Goal: Task Accomplishment & Management: Complete application form

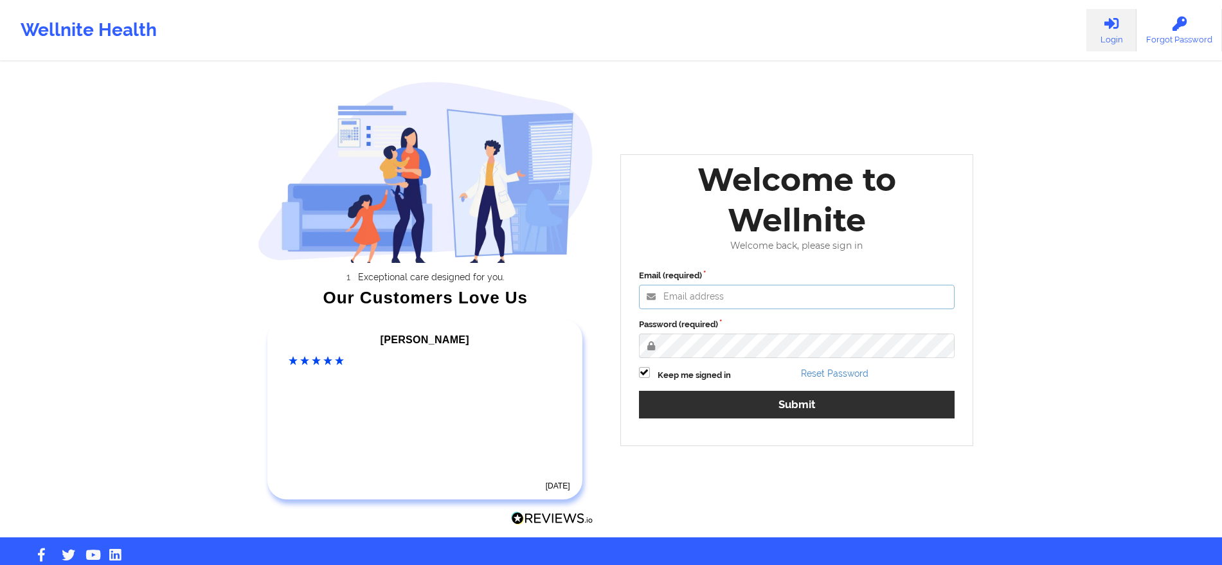
type input "[PERSON_NAME][EMAIL_ADDRESS][PERSON_NAME][DOMAIN_NAME]"
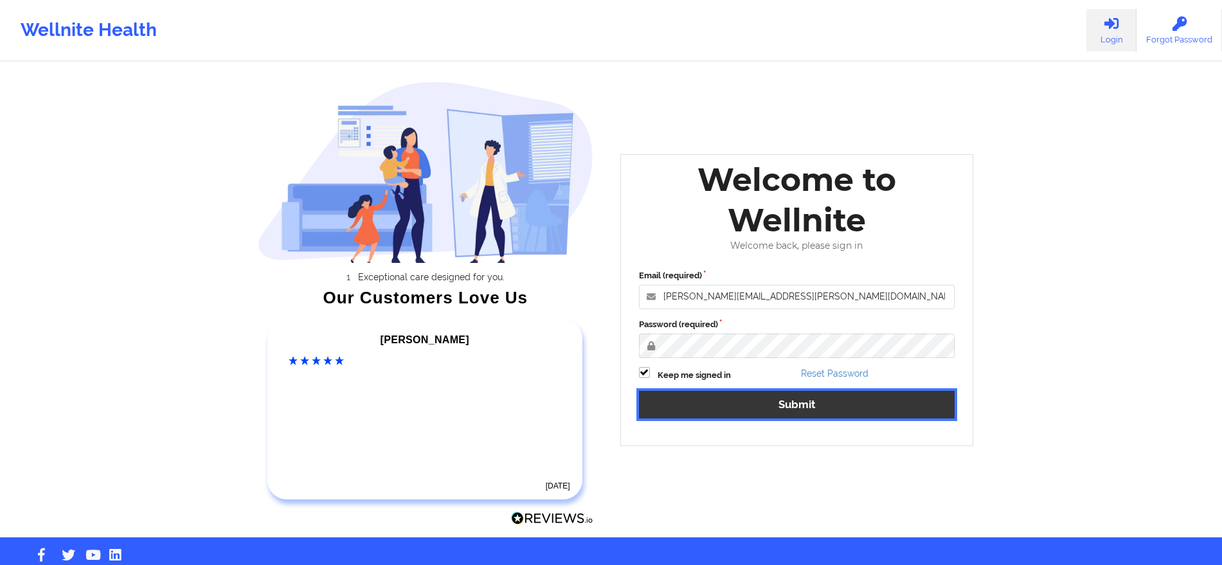
click at [833, 408] on button "Submit" at bounding box center [797, 405] width 316 height 28
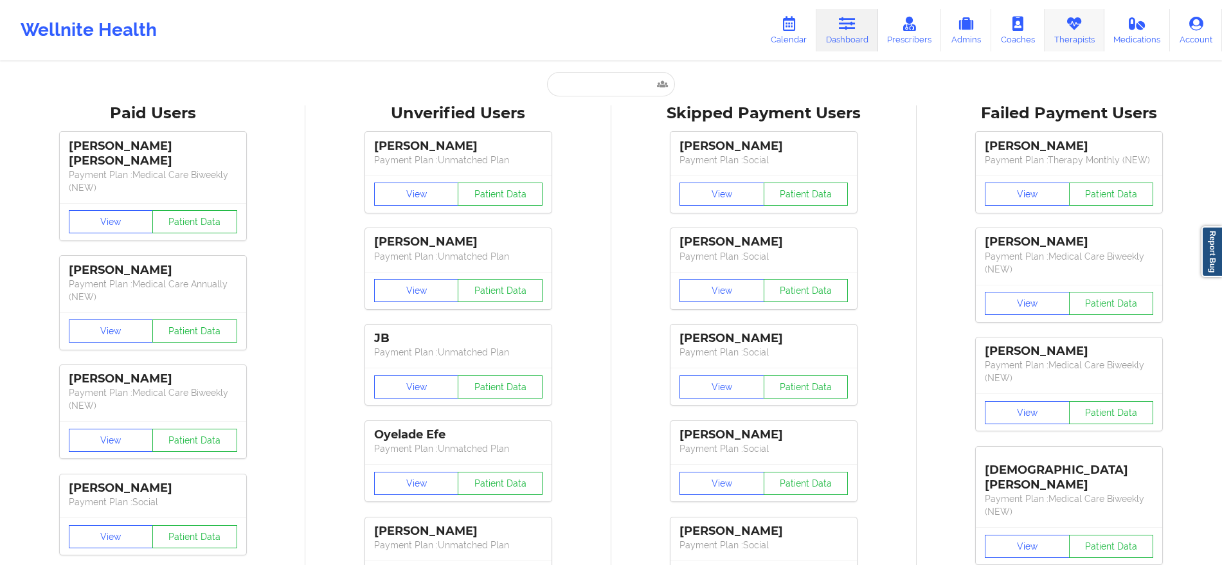
click at [1079, 48] on link "Therapists" at bounding box center [1075, 30] width 60 height 42
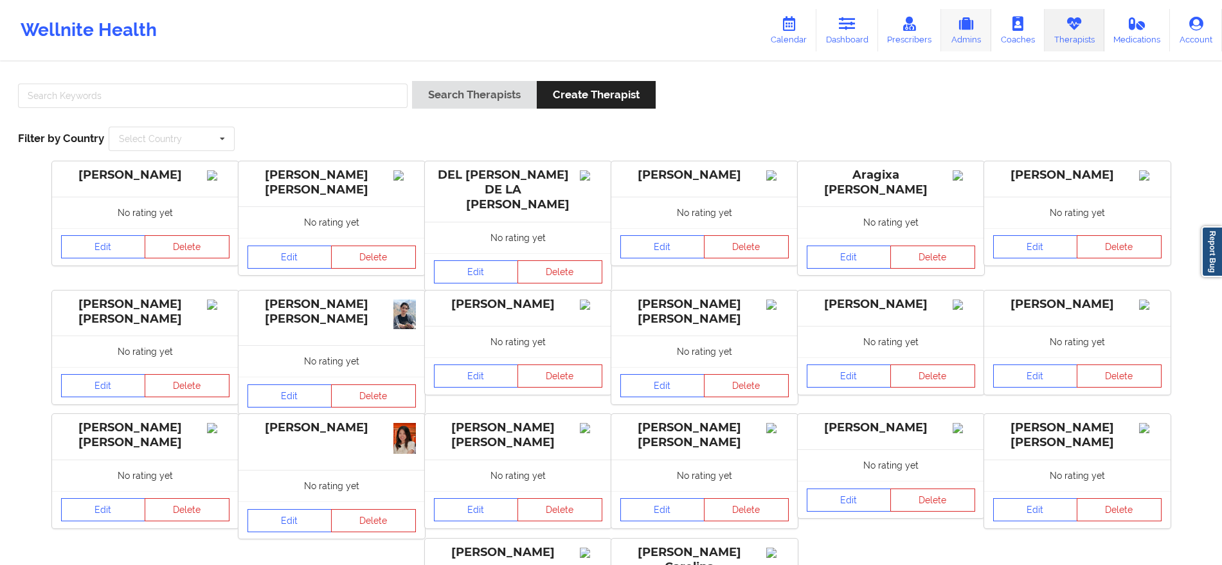
click at [974, 20] on icon at bounding box center [966, 24] width 17 height 14
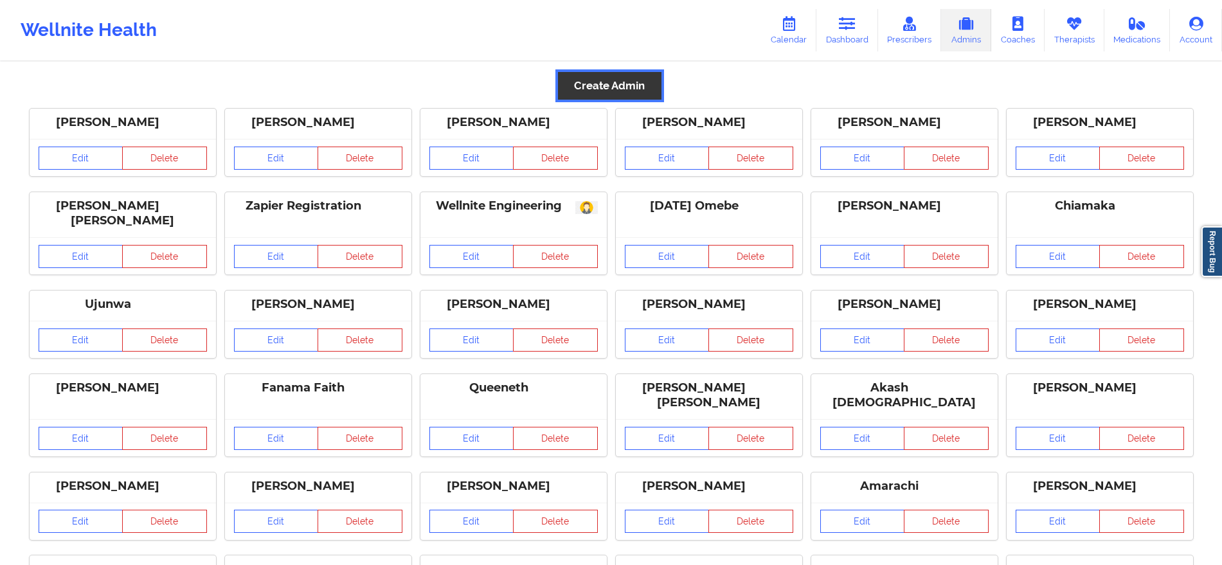
click at [646, 80] on button "Create Admin" at bounding box center [609, 86] width 103 height 28
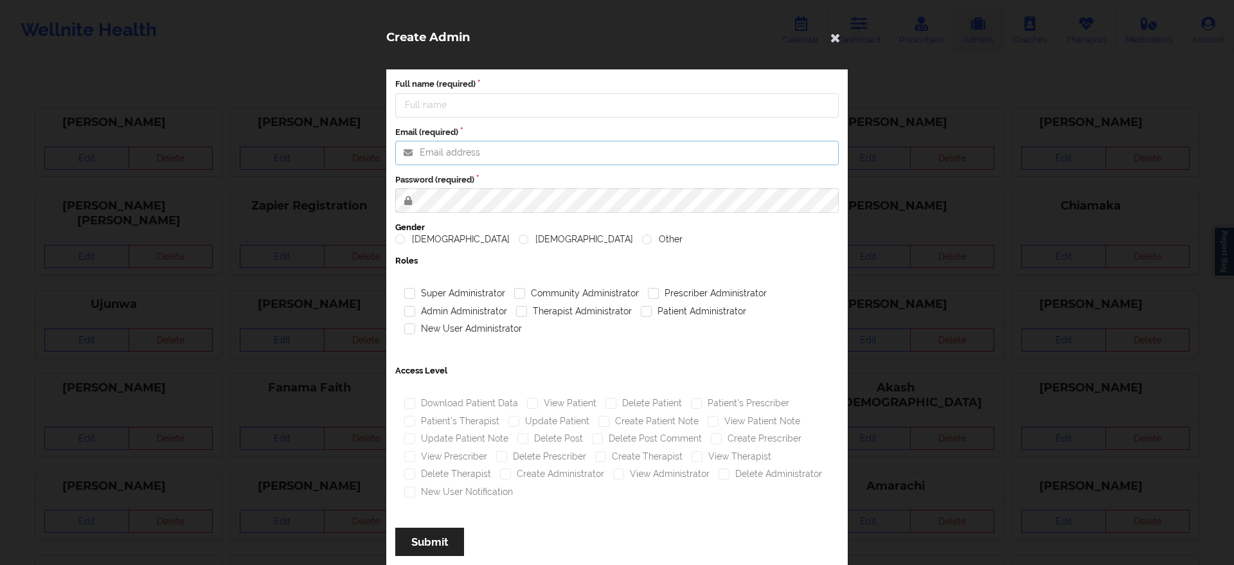
type input "[PERSON_NAME][EMAIL_ADDRESS][PERSON_NAME][DOMAIN_NAME]"
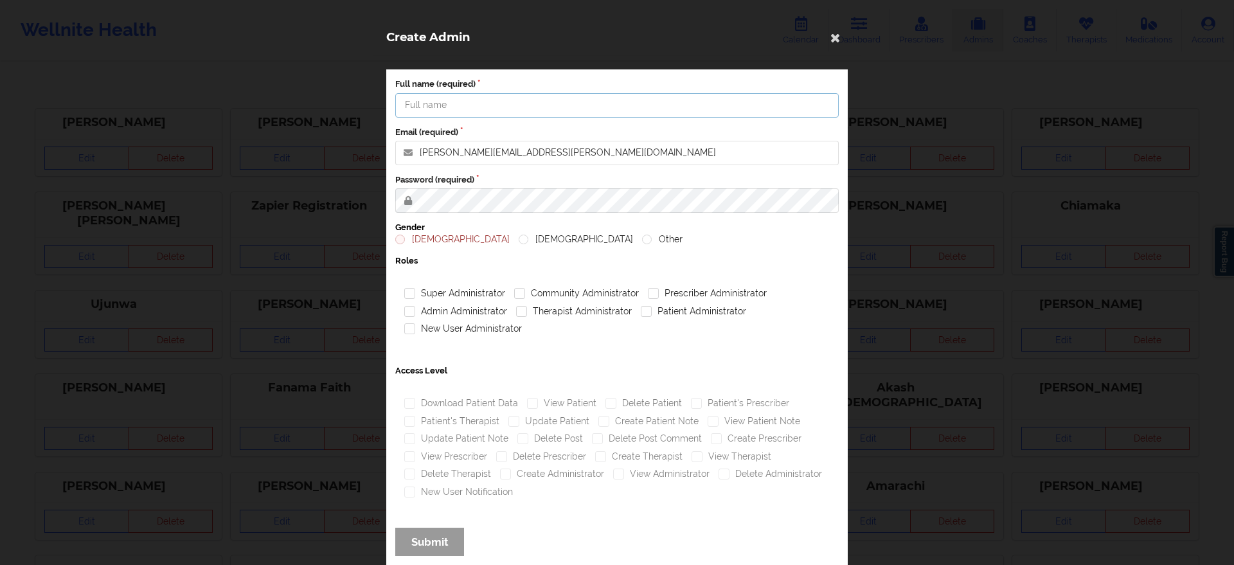
click at [563, 95] on input "Full name (required)" at bounding box center [617, 105] width 444 height 24
type input "[PERSON_NAME]"
click at [512, 151] on input "[PERSON_NAME][EMAIL_ADDRESS][PERSON_NAME][DOMAIN_NAME]" at bounding box center [617, 153] width 444 height 24
type input "[EMAIL_ADDRESS][DOMAIN_NAME]"
click at [414, 229] on label "Gender" at bounding box center [617, 228] width 444 height 12
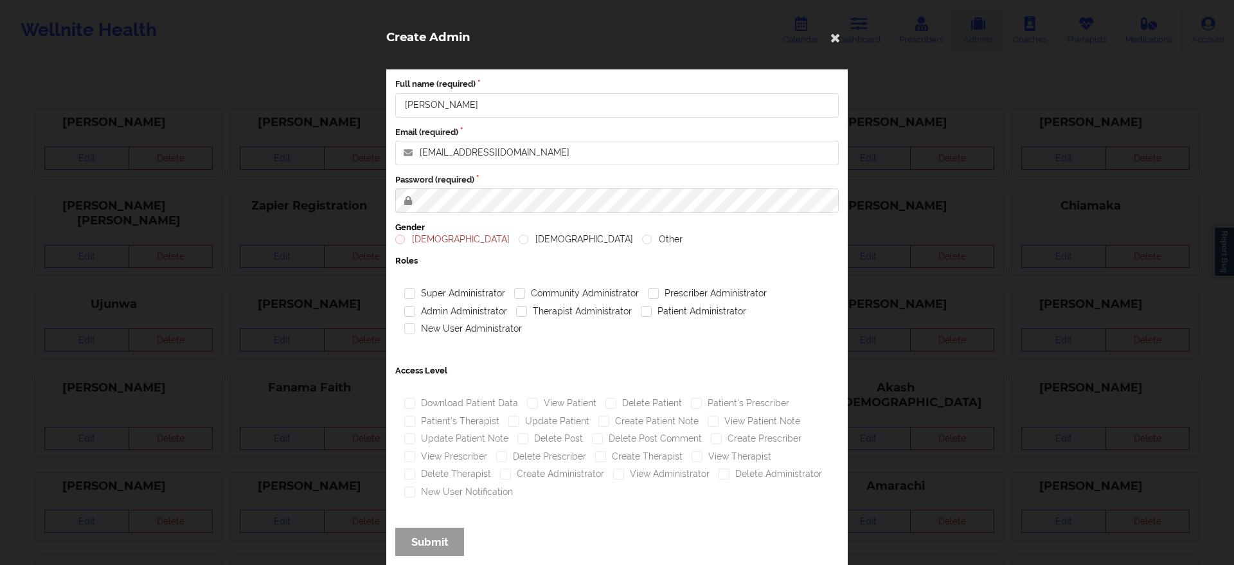
click at [401, 251] on div "Full name (required) [PERSON_NAME] Email (required) [EMAIL_ADDRESS][DOMAIN_NAME…" at bounding box center [617, 321] width 462 height 504
click at [411, 243] on label "[DEMOGRAPHIC_DATA]" at bounding box center [452, 239] width 114 height 11
click at [406, 243] on input "[DEMOGRAPHIC_DATA]" at bounding box center [400, 239] width 11 height 11
radio input "true"
click at [410, 300] on div "Super Administrator" at bounding box center [455, 294] width 110 height 18
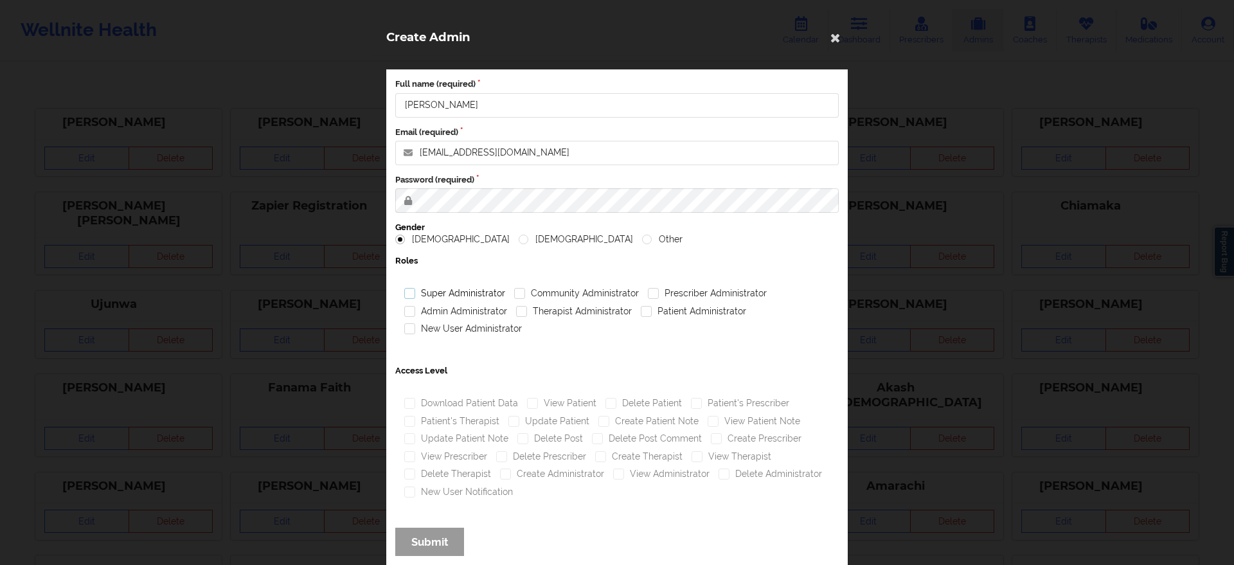
click at [406, 289] on label "Super Administrator" at bounding box center [454, 293] width 101 height 11
click at [406, 289] on input "Super Administrator" at bounding box center [409, 293] width 11 height 11
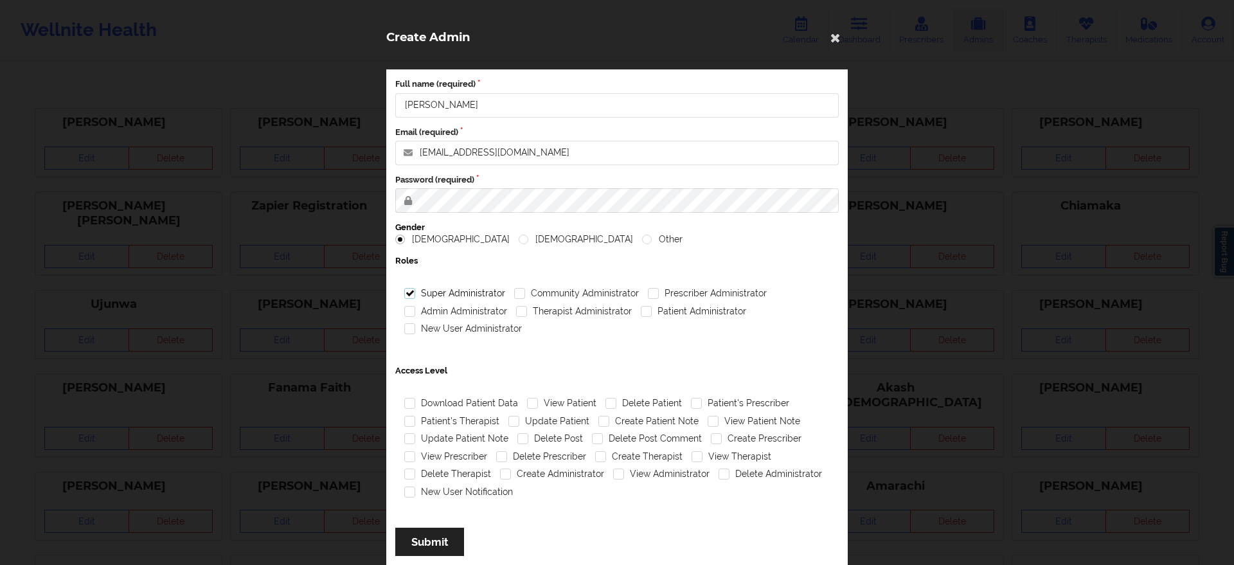
click at [406, 289] on label "Super Administrator" at bounding box center [454, 293] width 101 height 11
click at [406, 289] on input "Super Administrator" at bounding box center [409, 293] width 11 height 11
checkbox input "false"
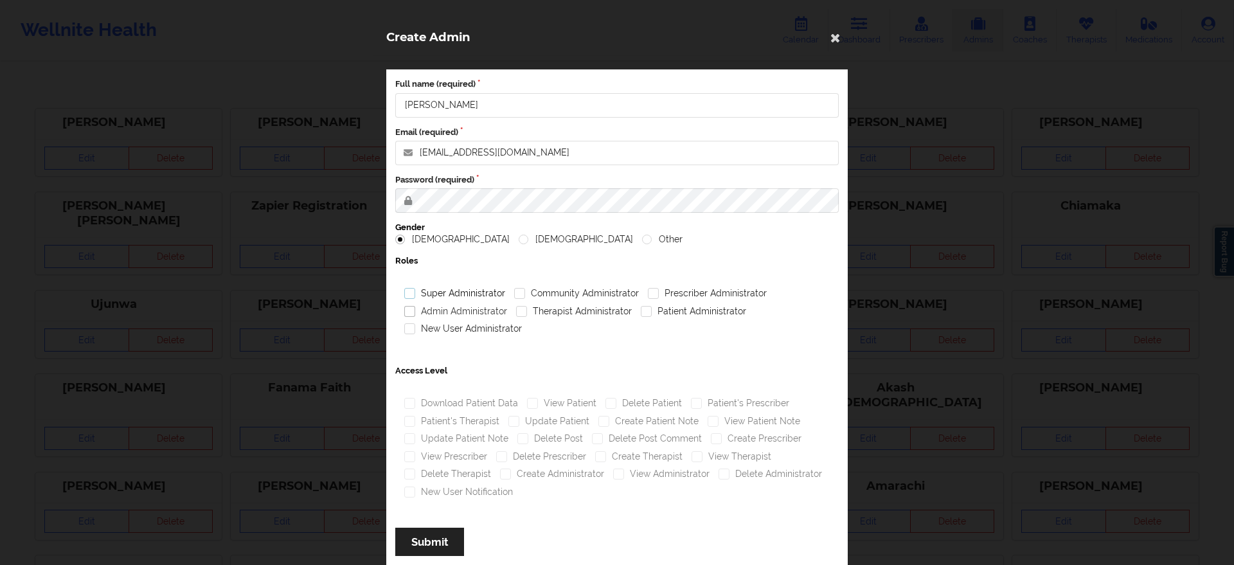
drag, startPoint x: 406, startPoint y: 289, endPoint x: 435, endPoint y: 310, distance: 35.5
click at [435, 310] on div "Super Administrator Community Administrator Prescriber Administrator Admin Admi…" at bounding box center [617, 311] width 435 height 53
click at [568, 295] on label "Community Administrator" at bounding box center [576, 293] width 125 height 11
click at [525, 295] on input "Community Administrator" at bounding box center [519, 293] width 11 height 11
checkbox input "true"
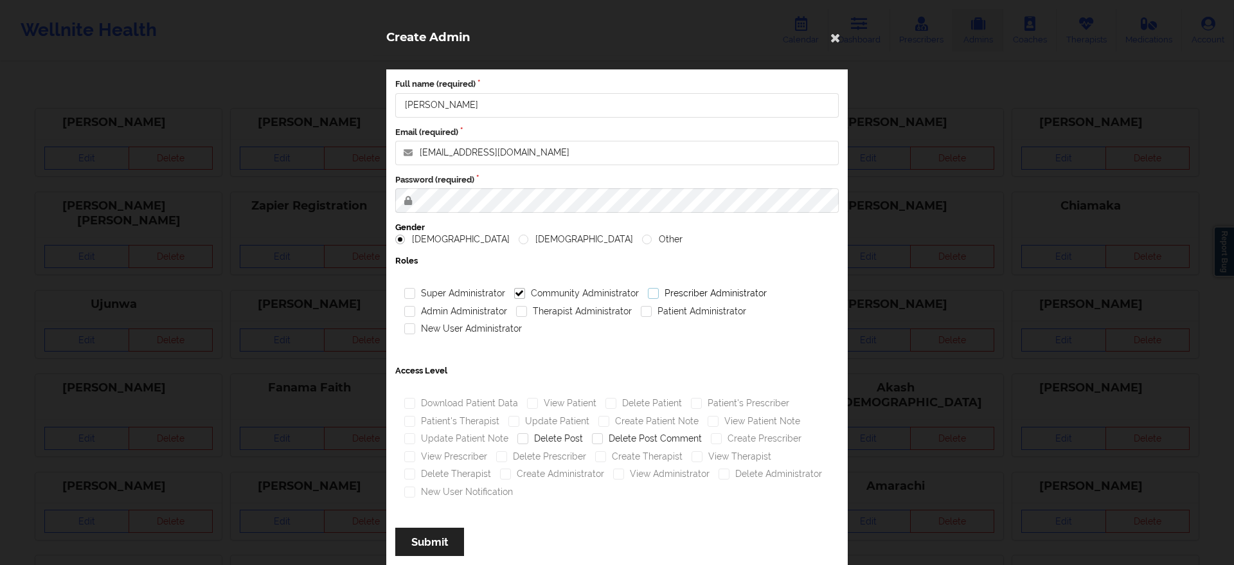
click at [648, 298] on label "Prescriber Administrator" at bounding box center [707, 293] width 119 height 11
click at [648, 298] on input "Prescriber Administrator" at bounding box center [653, 293] width 11 height 11
checkbox input "true"
click at [642, 311] on label "Patient Administrator" at bounding box center [693, 311] width 105 height 11
click at [642, 311] on input "Patient Administrator" at bounding box center [646, 311] width 11 height 11
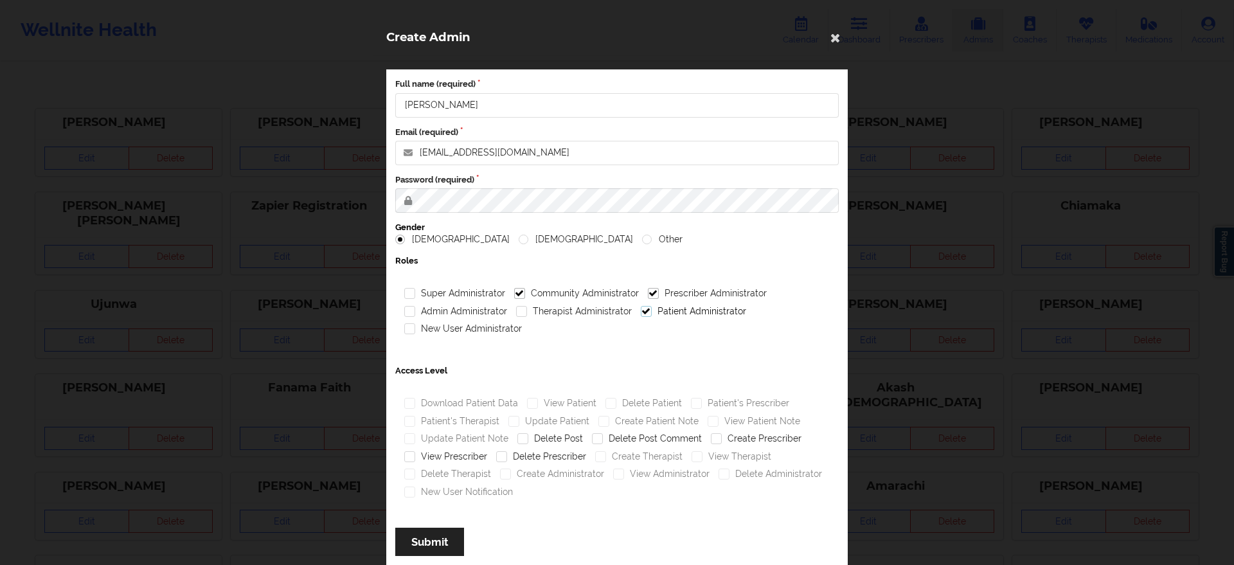
click at [642, 311] on label "Patient Administrator" at bounding box center [693, 311] width 105 height 11
click at [642, 311] on input "Patient Administrator" at bounding box center [646, 311] width 11 height 11
checkbox input "false"
click at [551, 307] on label "Therapist Administrator" at bounding box center [574, 311] width 116 height 11
click at [527, 307] on input "Therapist Administrator" at bounding box center [521, 311] width 11 height 11
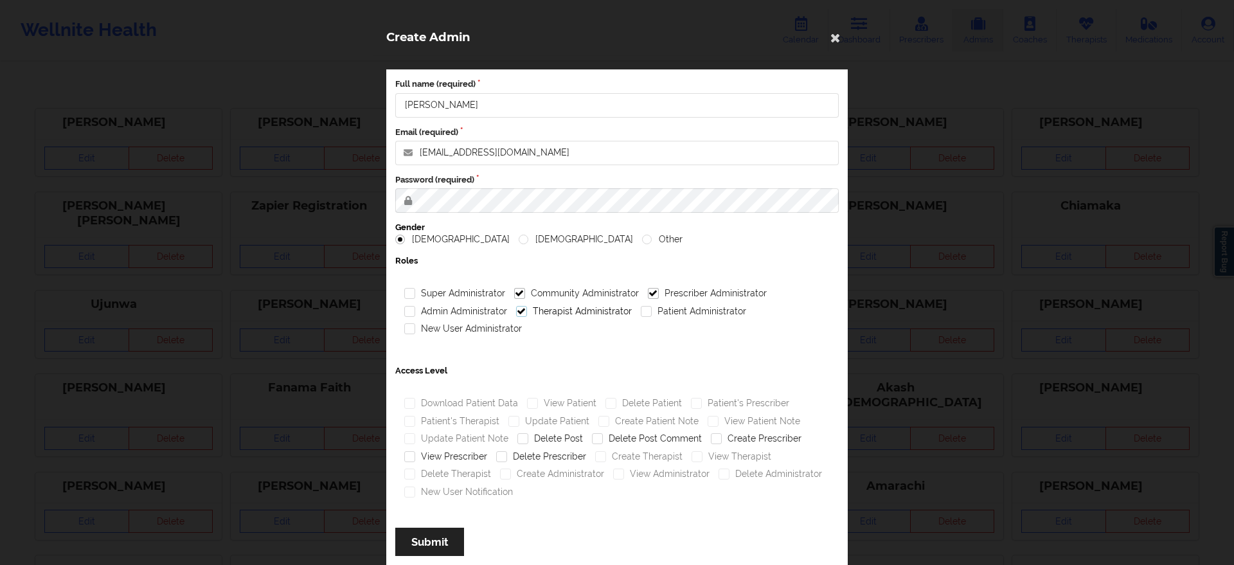
checkbox input "true"
click at [450, 312] on label "Admin Administrator" at bounding box center [455, 311] width 103 height 11
click at [415, 312] on input "Admin Administrator" at bounding box center [409, 311] width 11 height 11
checkbox input "true"
click at [451, 330] on label "New User Administrator" at bounding box center [463, 328] width 118 height 11
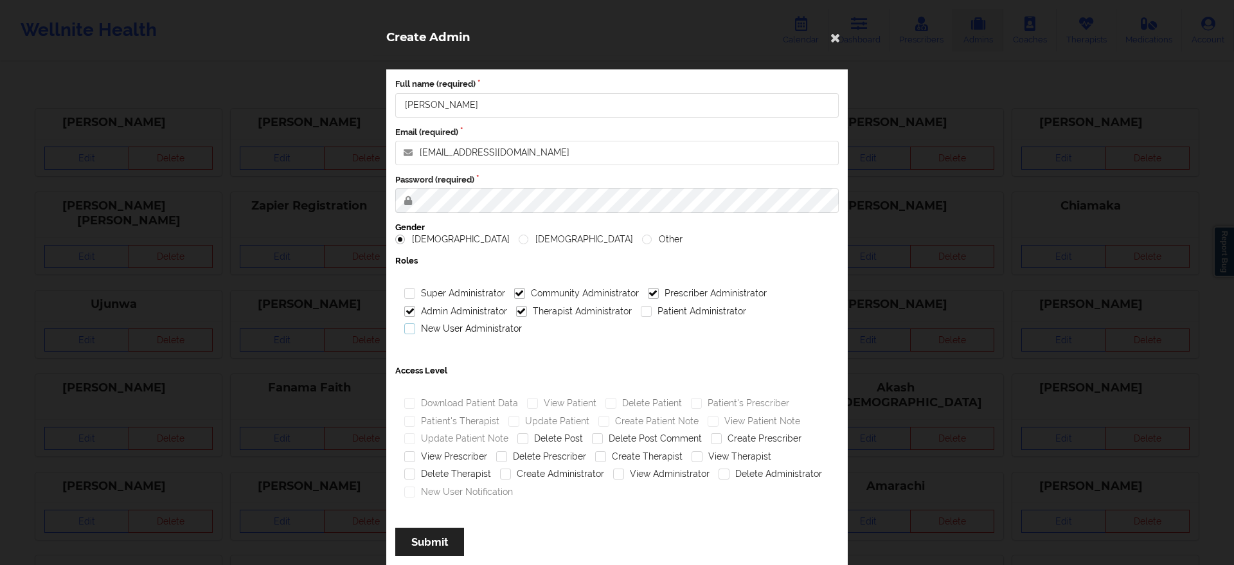
click at [415, 330] on input "New User Administrator" at bounding box center [409, 328] width 11 height 11
checkbox input "true"
click at [678, 311] on label "Patient Administrator" at bounding box center [693, 311] width 105 height 11
click at [652, 311] on input "Patient Administrator" at bounding box center [646, 311] width 11 height 11
checkbox input "true"
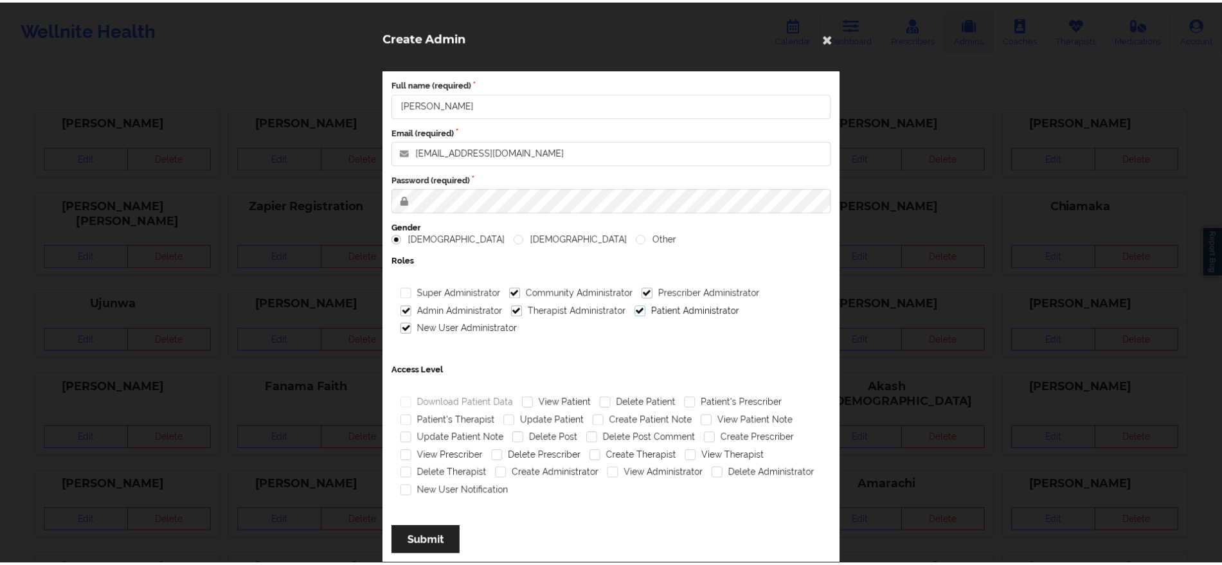
scroll to position [23, 0]
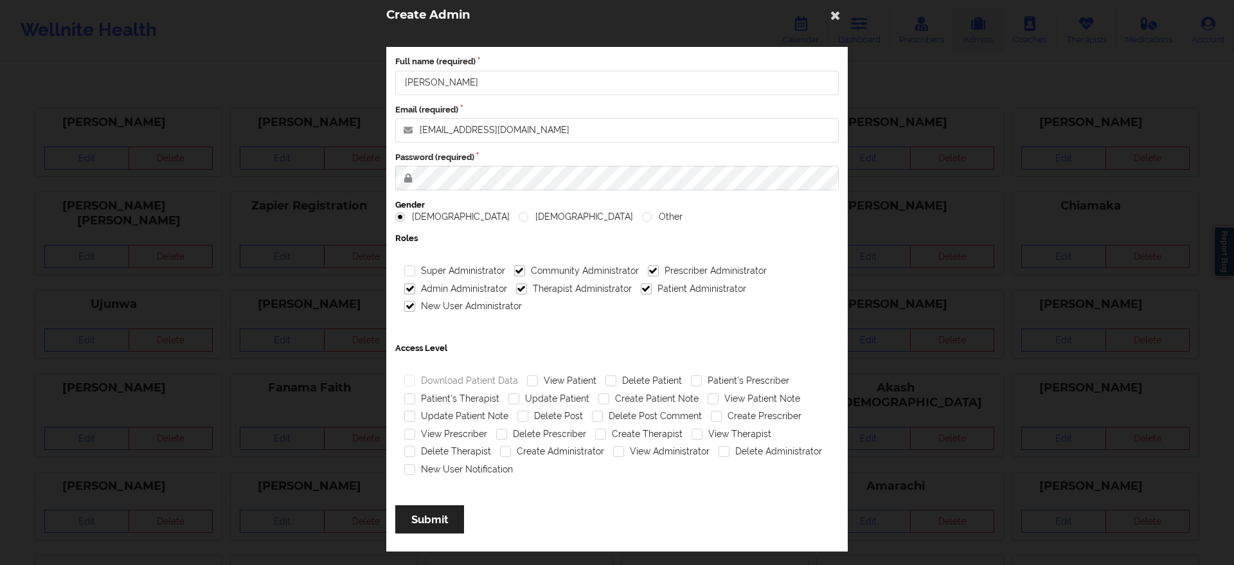
click at [570, 373] on div "View Patient" at bounding box center [562, 381] width 78 height 18
click at [575, 381] on label "View Patient" at bounding box center [561, 380] width 69 height 11
click at [538, 381] on input "View Patient" at bounding box center [532, 380] width 11 height 11
checkbox input "true"
click at [716, 377] on label "Patient's Prescriber" at bounding box center [740, 380] width 98 height 11
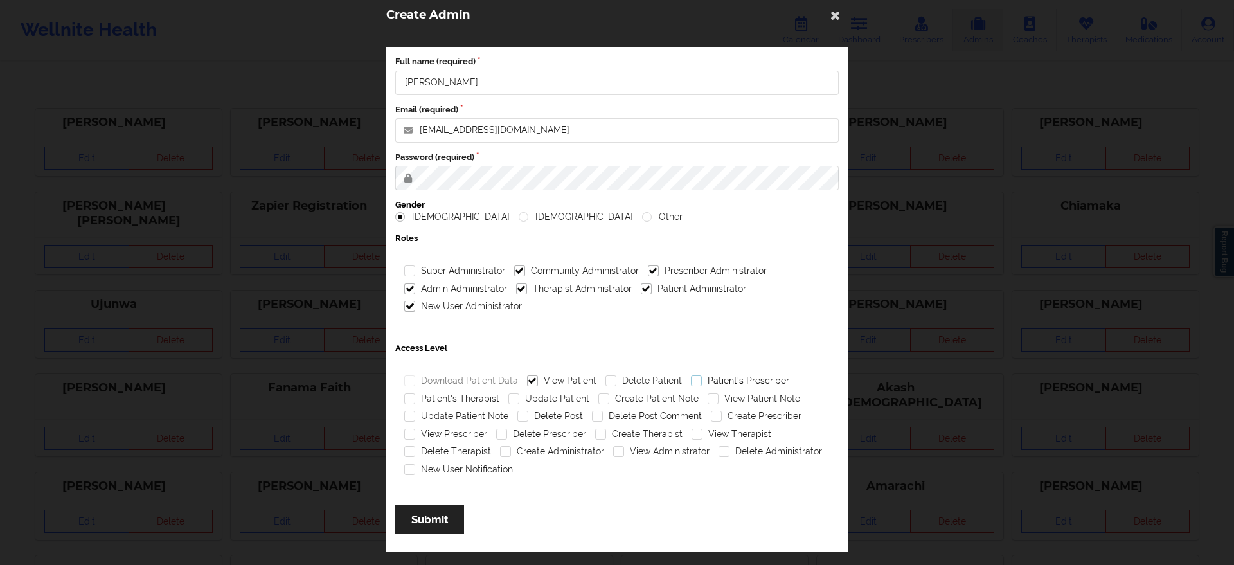
click at [702, 377] on input "Patient's Prescriber" at bounding box center [696, 380] width 11 height 11
checkbox input "true"
click at [469, 398] on label "Patient's Therapist" at bounding box center [451, 398] width 95 height 11
click at [415, 398] on input "Patient's Therapist" at bounding box center [409, 398] width 11 height 11
checkbox input "true"
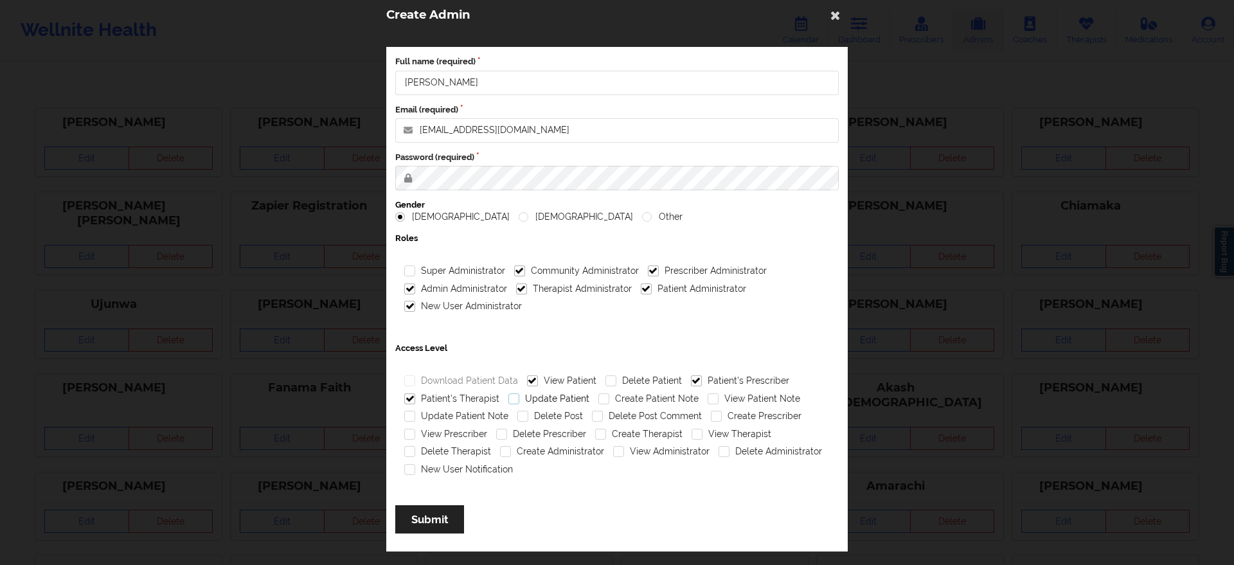
click at [523, 399] on label "Update Patient" at bounding box center [549, 398] width 81 height 11
click at [519, 399] on input "Update Patient" at bounding box center [514, 398] width 11 height 11
checkbox input "true"
click at [614, 397] on label "Create Patient Note" at bounding box center [649, 398] width 100 height 11
click at [609, 397] on input "Create Patient Note" at bounding box center [604, 398] width 11 height 11
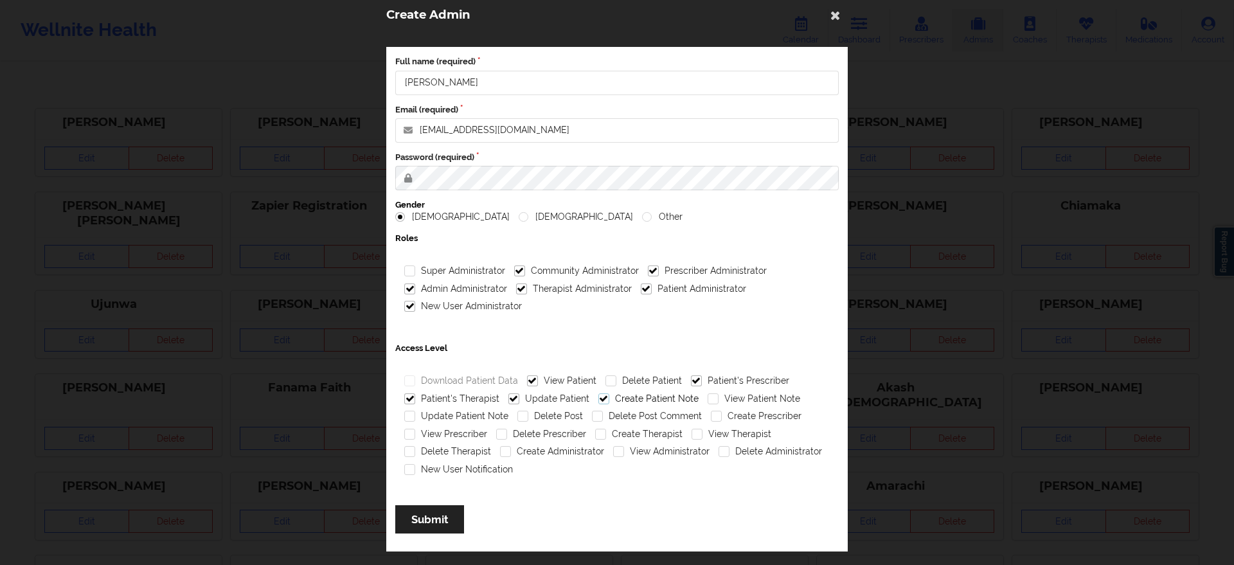
checkbox input "true"
click at [713, 402] on label "View Patient Note" at bounding box center [754, 398] width 93 height 11
click at [713, 402] on input "View Patient Note" at bounding box center [713, 398] width 11 height 11
checkbox input "true"
click at [476, 417] on label "Update Patient Note" at bounding box center [456, 416] width 104 height 11
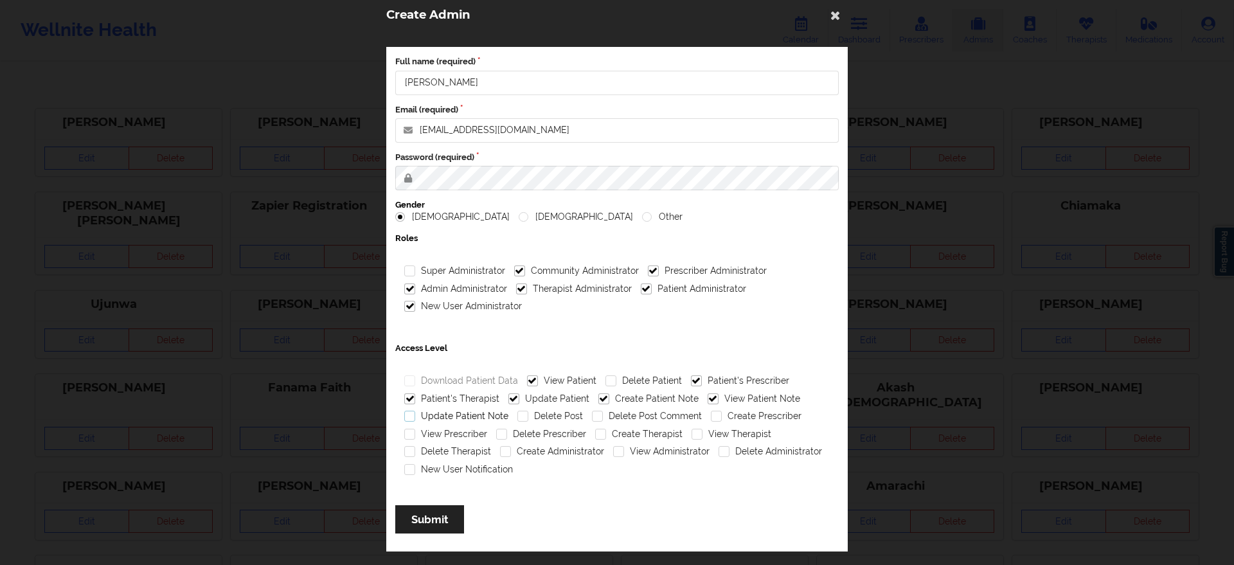
click at [415, 417] on input "Update Patient Note" at bounding box center [409, 416] width 11 height 11
checkbox input "true"
click at [728, 417] on label "Create Prescriber" at bounding box center [756, 416] width 91 height 11
click at [722, 417] on input "Create Prescriber" at bounding box center [716, 416] width 11 height 11
checkbox input "true"
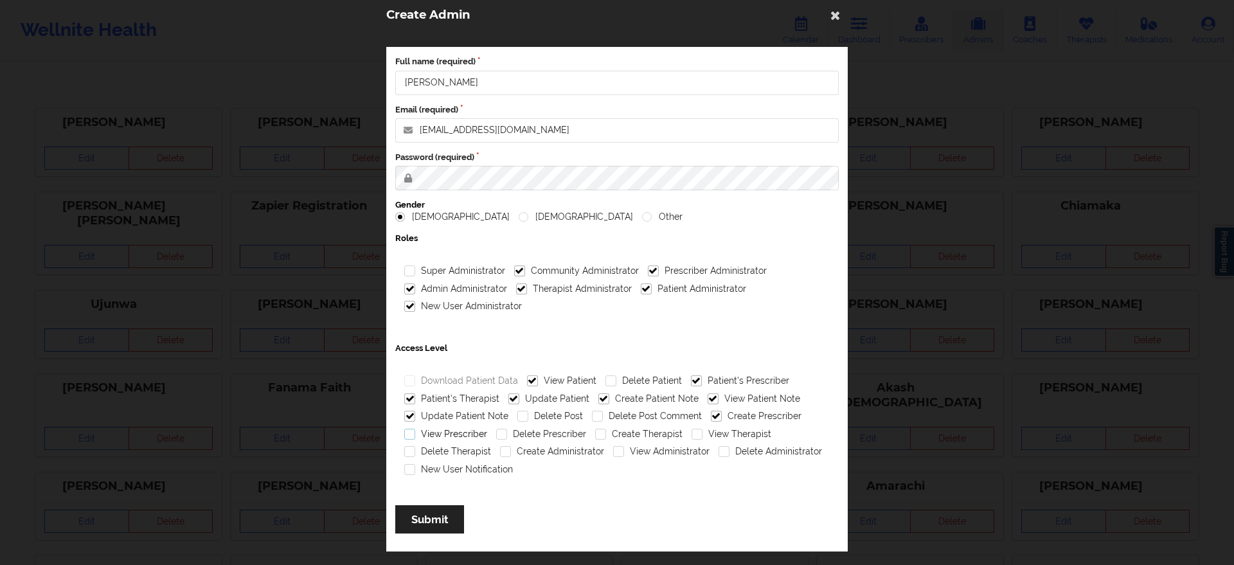
click at [468, 433] on label "View Prescriber" at bounding box center [445, 434] width 83 height 11
click at [415, 433] on input "View Prescriber" at bounding box center [409, 434] width 11 height 11
checkbox input "true"
click at [601, 429] on label "Create Therapist" at bounding box center [638, 434] width 87 height 11
click at [601, 429] on input "Create Therapist" at bounding box center [600, 434] width 11 height 11
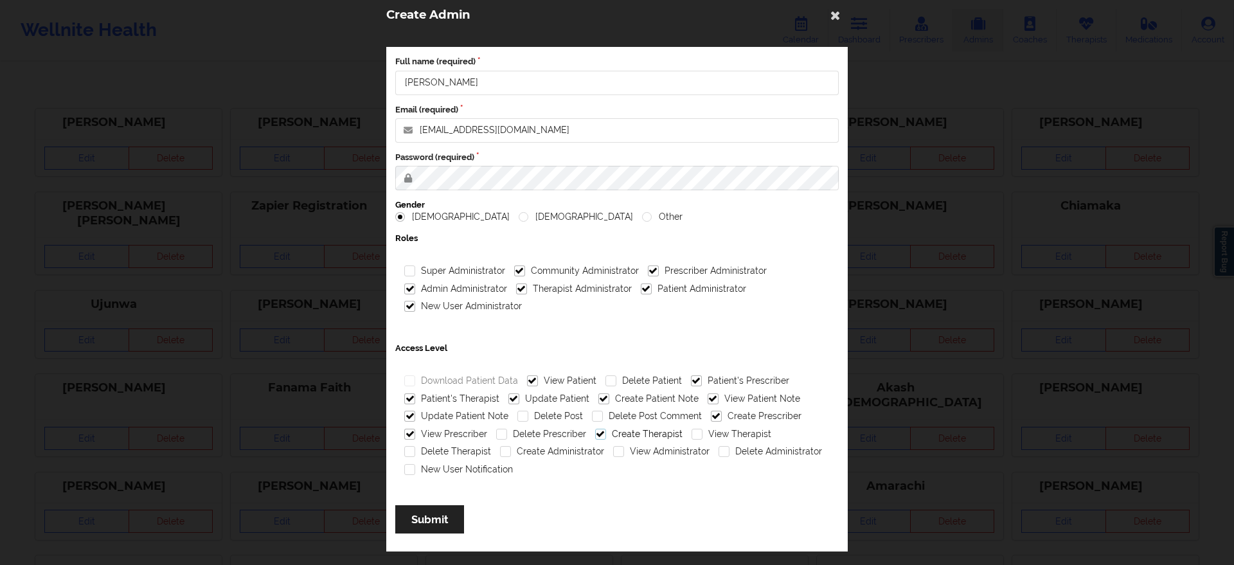
click at [647, 431] on label "Create Therapist" at bounding box center [638, 434] width 87 height 11
click at [606, 431] on input "Create Therapist" at bounding box center [600, 434] width 11 height 11
checkbox input "false"
click at [692, 433] on label "View Therapist" at bounding box center [732, 434] width 80 height 11
click at [692, 433] on input "View Therapist" at bounding box center [697, 434] width 11 height 11
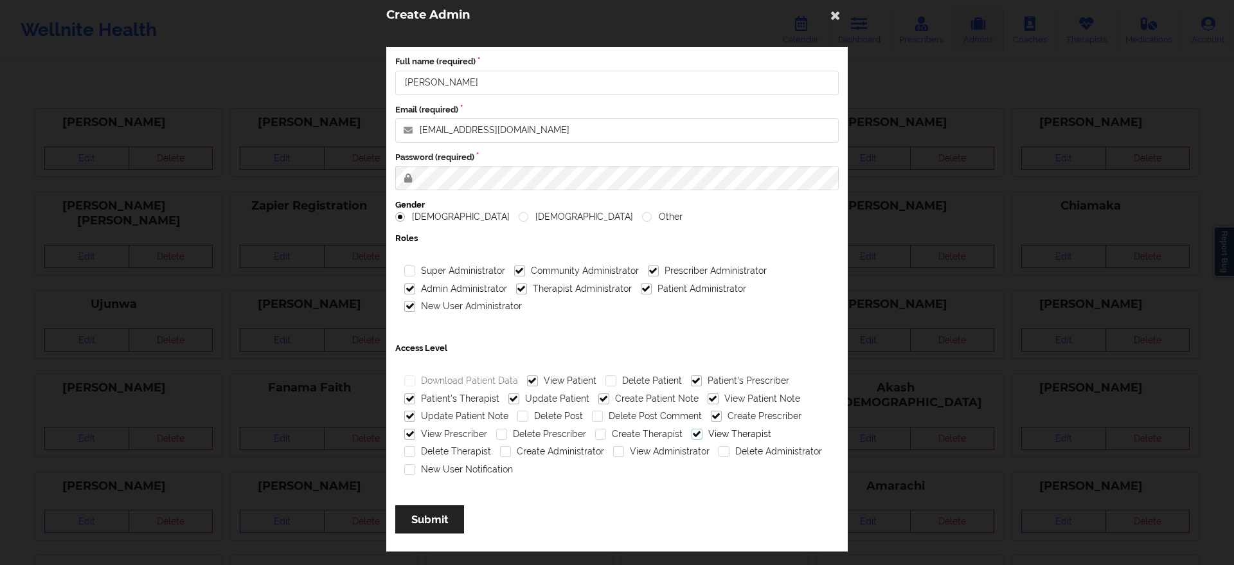
checkbox input "true"
click at [535, 443] on div "Create Administrator" at bounding box center [552, 452] width 113 height 18
click at [640, 454] on label "View Administrator" at bounding box center [661, 451] width 96 height 11
click at [624, 454] on input "View Administrator" at bounding box center [618, 451] width 11 height 11
checkbox input "true"
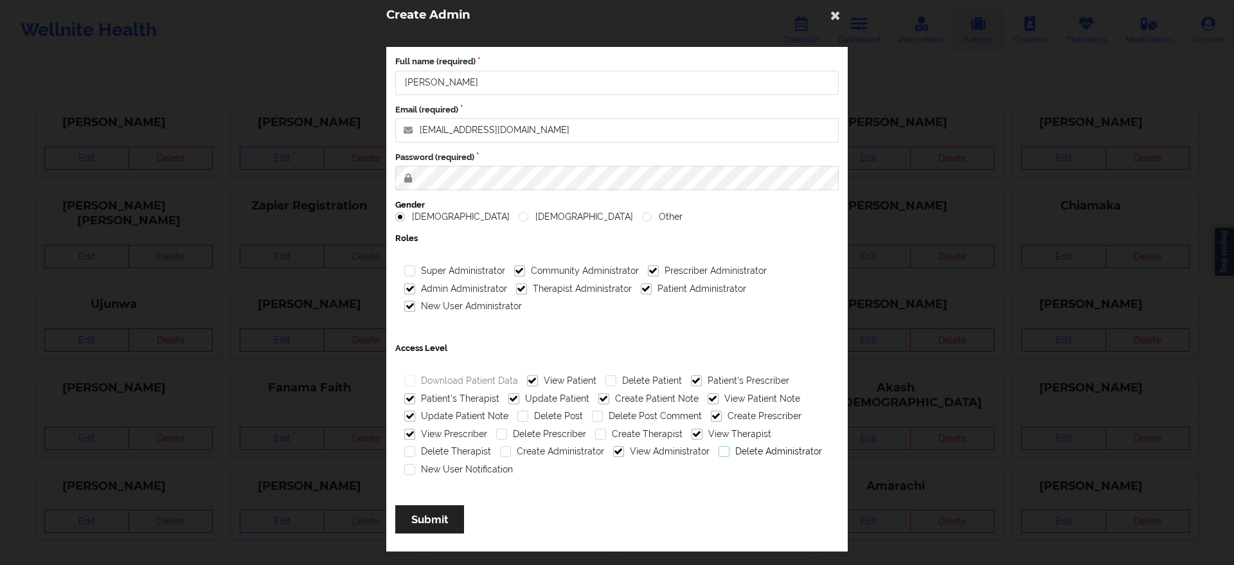
drag, startPoint x: 729, startPoint y: 454, endPoint x: 646, endPoint y: 471, distance: 84.7
click at [646, 471] on div "Download Patient Data View Patient Delete Patient Patient's Prescriber Patient'…" at bounding box center [617, 425] width 435 height 107
click at [465, 461] on div "New User Notification" at bounding box center [459, 470] width 118 height 18
click at [455, 471] on label "New User Notification" at bounding box center [458, 469] width 109 height 11
click at [415, 471] on input "New User Notification" at bounding box center [409, 469] width 11 height 11
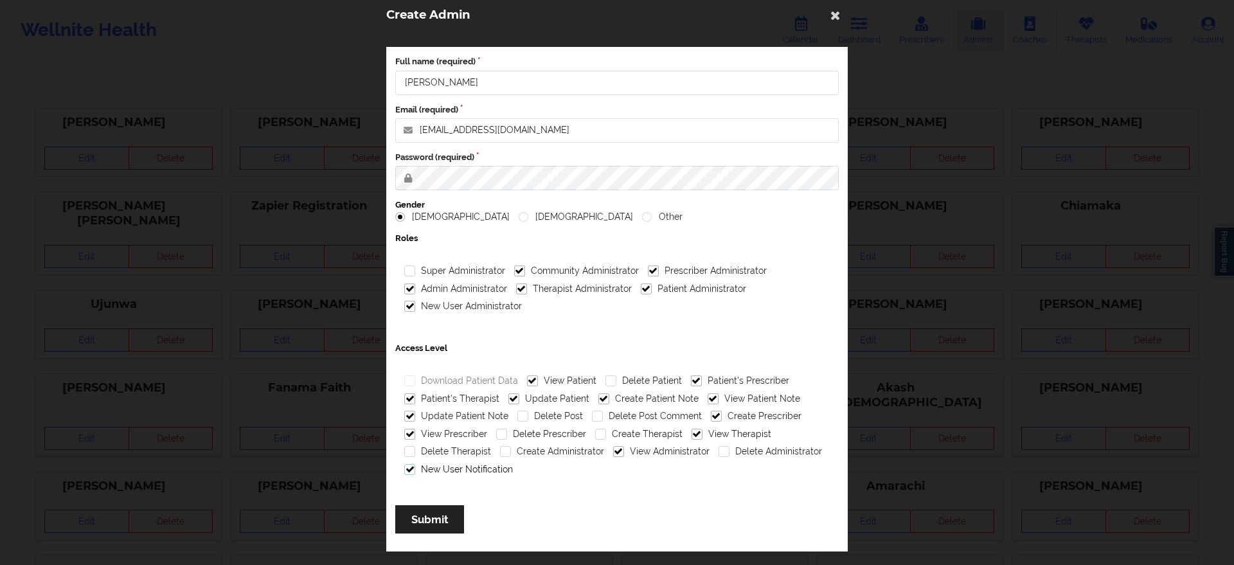
checkbox input "true"
click at [430, 523] on button "Submit" at bounding box center [429, 519] width 69 height 28
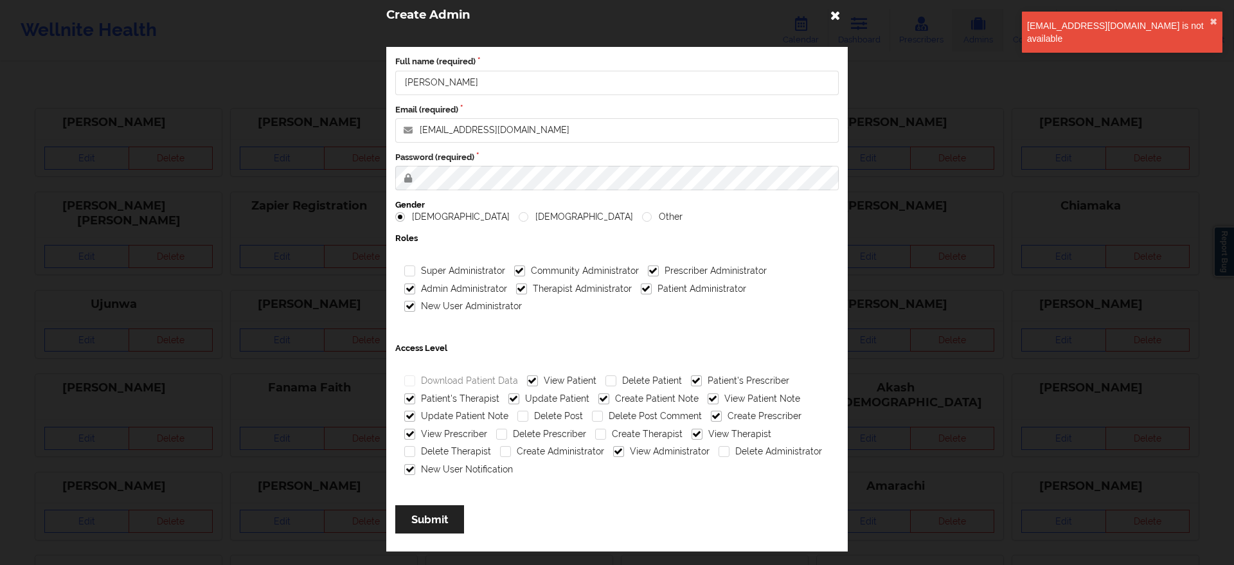
click at [831, 19] on icon at bounding box center [835, 15] width 21 height 21
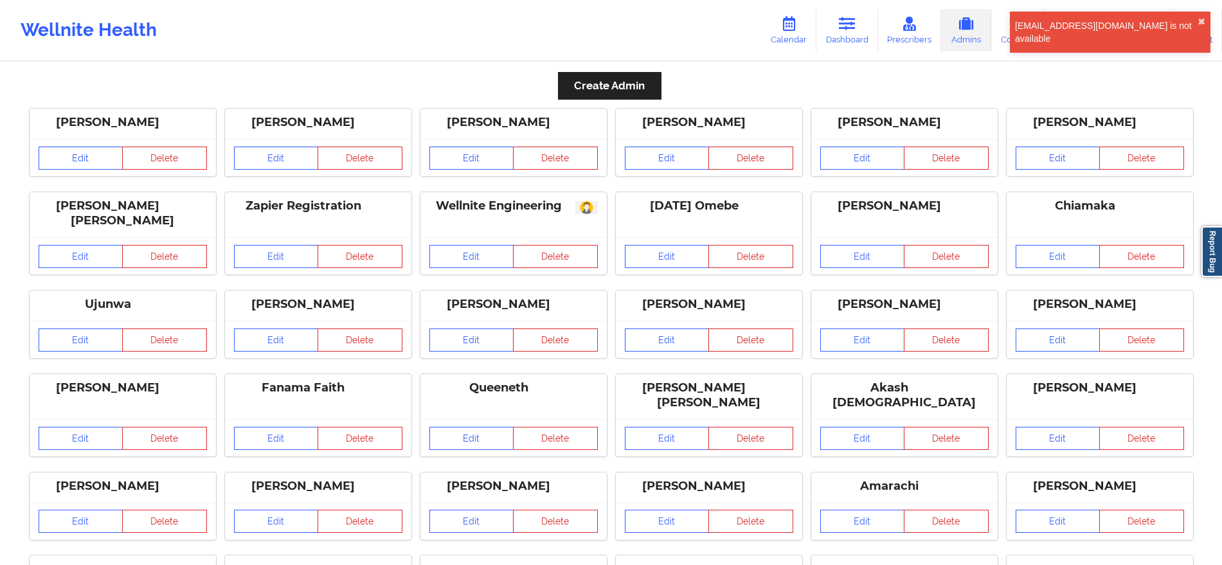
click at [966, 563] on div "[PERSON_NAME]" at bounding box center [904, 570] width 168 height 15
